Goal: Transaction & Acquisition: Purchase product/service

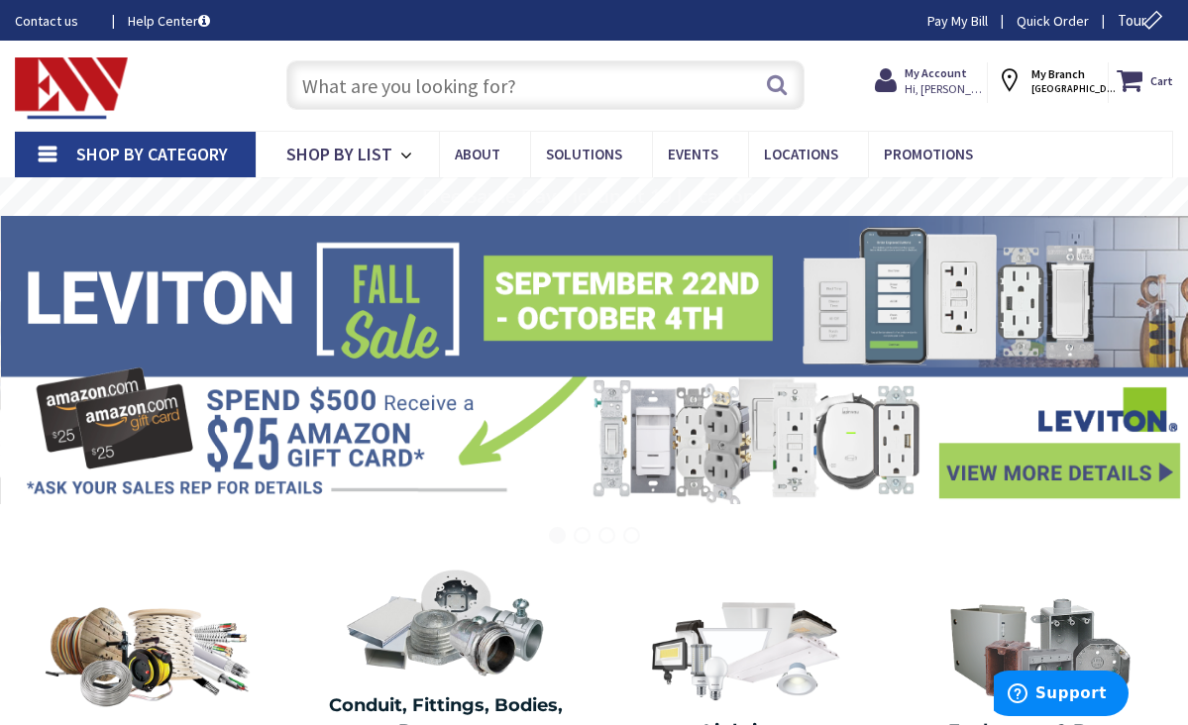
click at [398, 94] on input "text" at bounding box center [545, 85] width 519 height 50
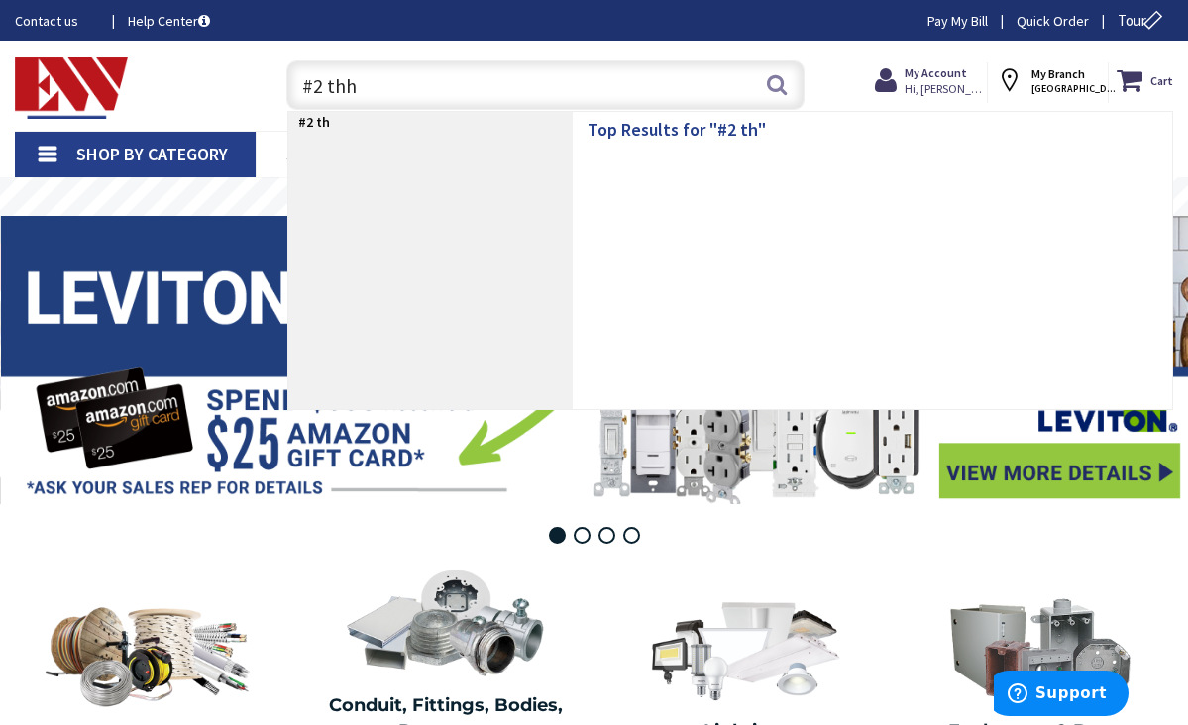
type input "#2 thhn"
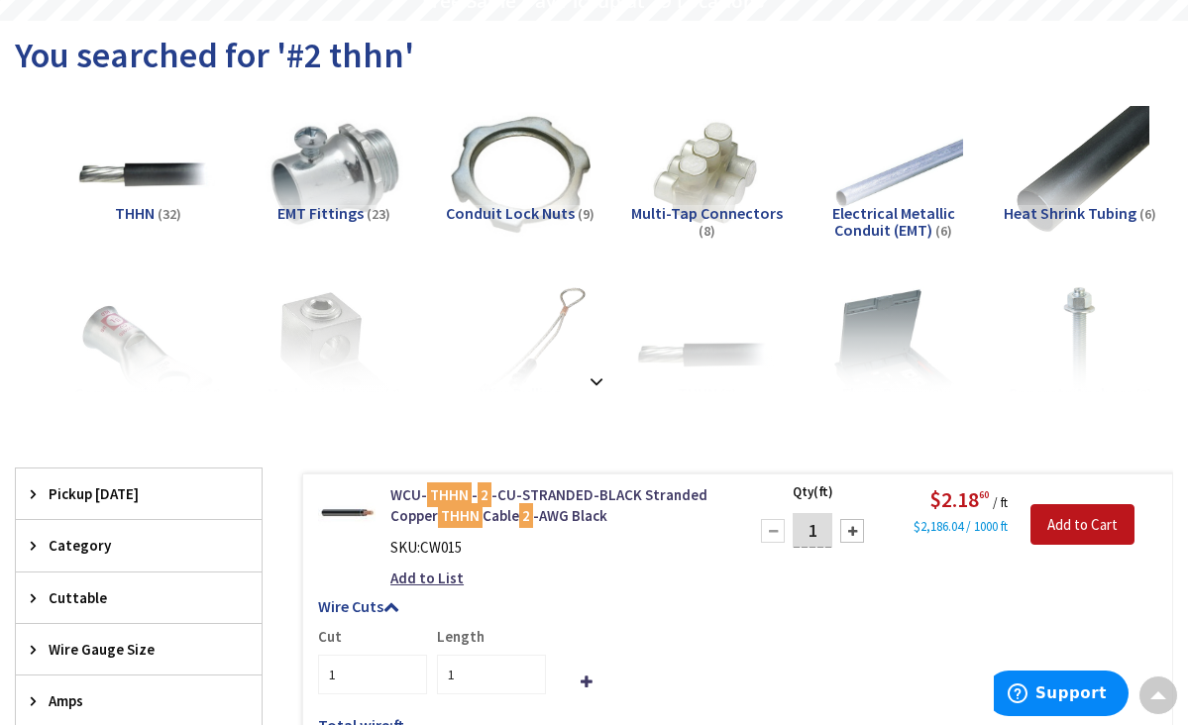
scroll to position [196, 0]
click at [811, 529] on input "1" at bounding box center [812, 529] width 40 height 35
click at [820, 530] on input "1" at bounding box center [812, 529] width 40 height 35
type input "150"
click at [1063, 529] on input "Add to Cart" at bounding box center [1082, 524] width 104 height 42
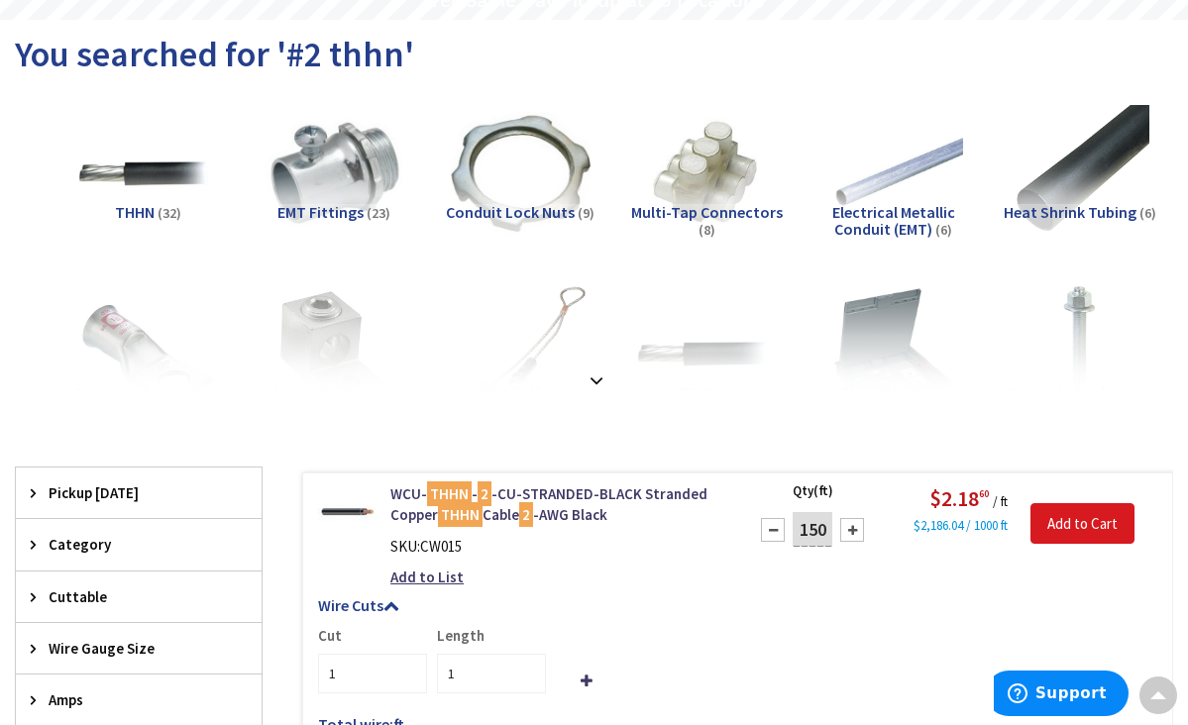
type input "150"
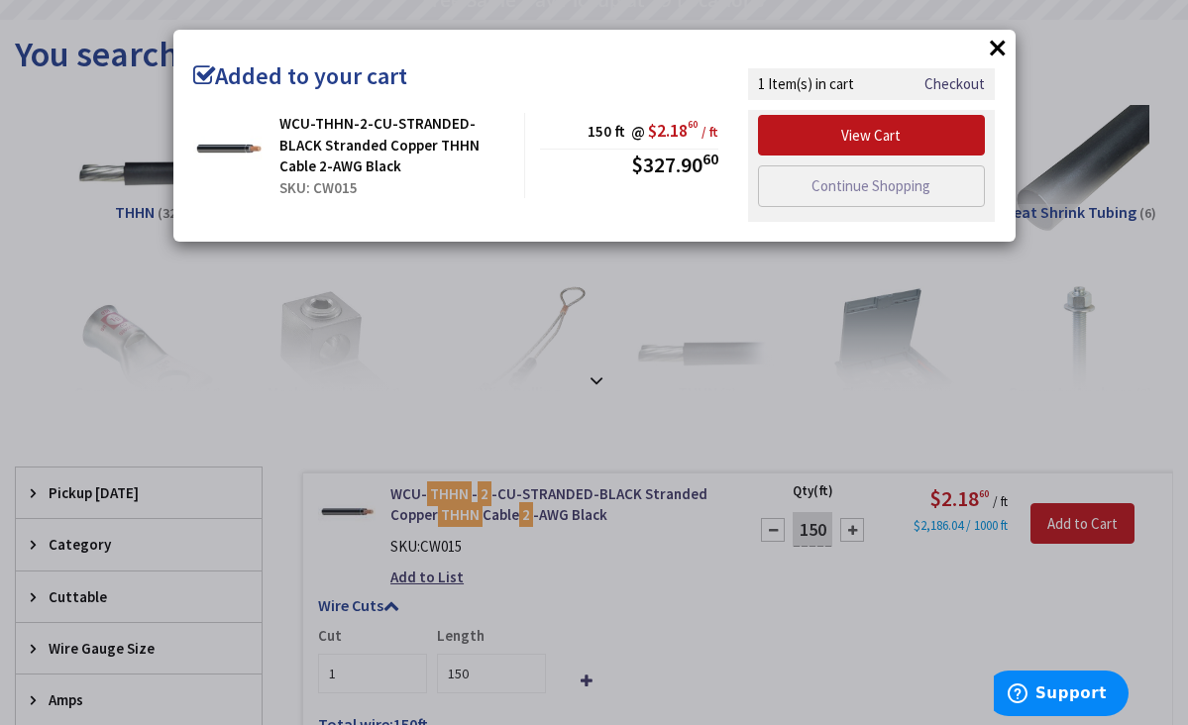
click at [994, 52] on button "×" at bounding box center [998, 48] width 30 height 30
